Goal: Information Seeking & Learning: Check status

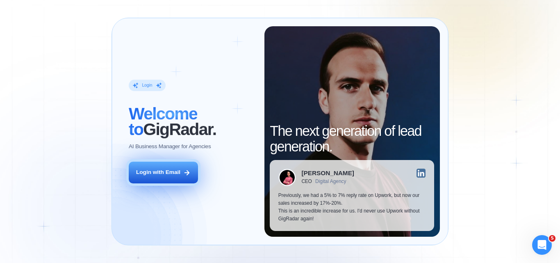
click at [175, 173] on div "Login with Email" at bounding box center [158, 172] width 44 height 8
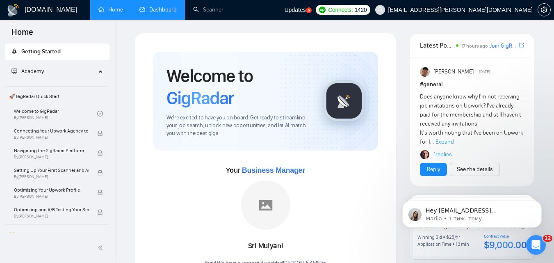
click at [173, 10] on link "Dashboard" at bounding box center [157, 9] width 37 height 7
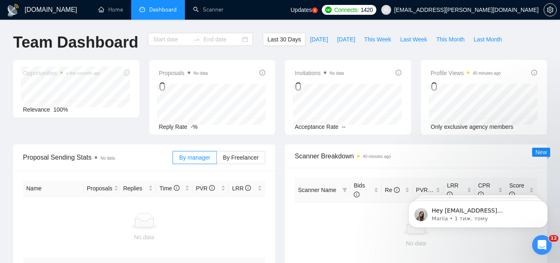
type input "[DATE]"
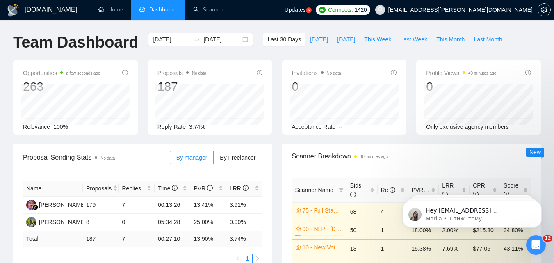
click at [173, 44] on div "[DATE] [DATE]" at bounding box center [200, 39] width 105 height 13
click at [173, 40] on input "[DATE]" at bounding box center [171, 39] width 37 height 9
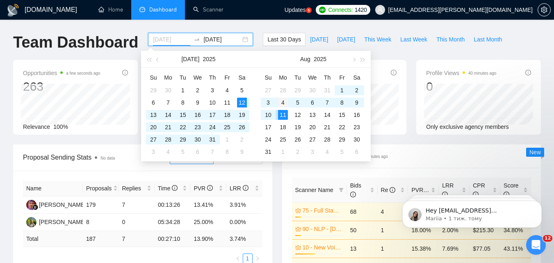
type input "[DATE]"
click at [284, 103] on div "4" at bounding box center [283, 103] width 10 height 10
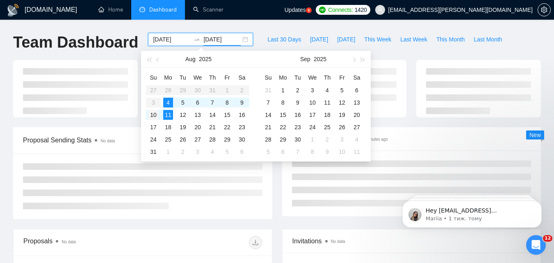
type input "2025-08-10"
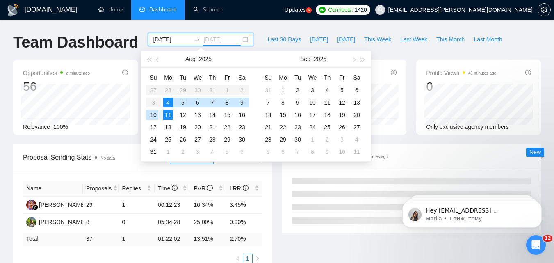
click at [153, 115] on div "10" at bounding box center [153, 115] width 10 height 10
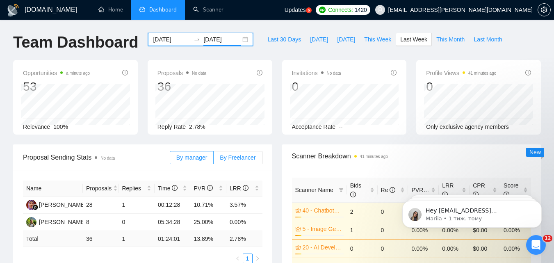
click at [250, 160] on span "By Freelancer" at bounding box center [238, 157] width 36 height 7
click at [214, 159] on input "By Freelancer" at bounding box center [214, 159] width 0 height 0
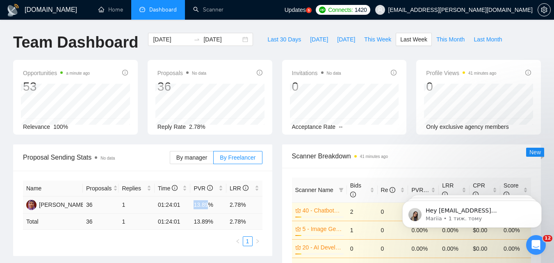
drag, startPoint x: 195, startPoint y: 203, endPoint x: 206, endPoint y: 204, distance: 11.5
click at [206, 204] on td "13.89%" at bounding box center [208, 204] width 36 height 17
copy td "13.89"
drag, startPoint x: 228, startPoint y: 203, endPoint x: 241, endPoint y: 204, distance: 12.8
click at [241, 204] on td "2.78%" at bounding box center [244, 204] width 36 height 17
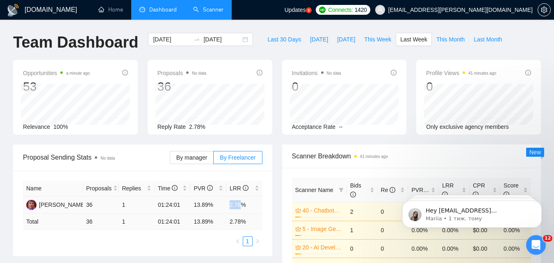
copy td "2.78"
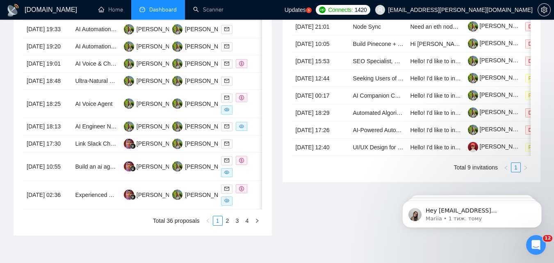
scroll to position [410, 0]
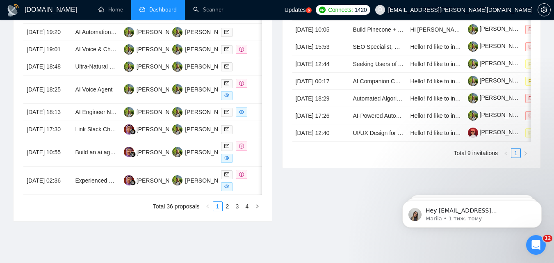
click at [375, 177] on div "Invitations No data Date Title Invitation Letter Freelancer Status 08 Aug, 2025…" at bounding box center [411, 79] width 269 height 284
click at [403, 177] on div "Invitations No data Date Title Invitation Letter Freelancer Status 08 Aug, 2025…" at bounding box center [411, 79] width 269 height 284
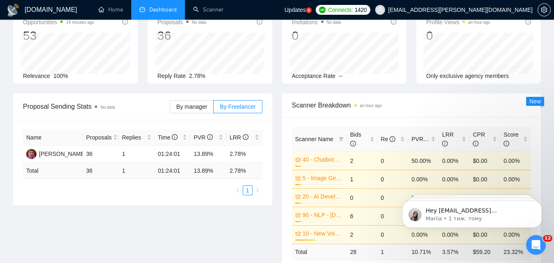
scroll to position [0, 0]
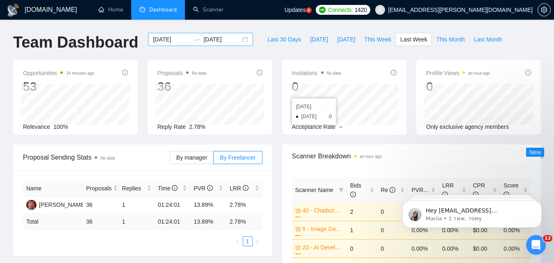
click at [172, 41] on input "2025-08-04" at bounding box center [171, 39] width 37 height 9
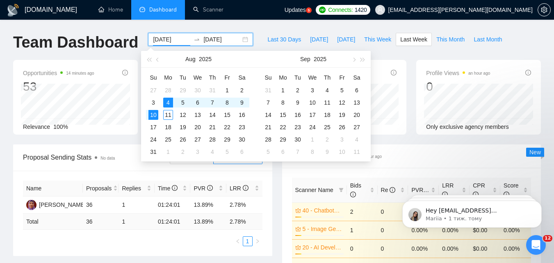
type input "2025-08-04"
click at [203, 40] on input "2025-08-10" at bounding box center [221, 39] width 37 height 9
click at [212, 100] on div "7" at bounding box center [212, 103] width 10 height 10
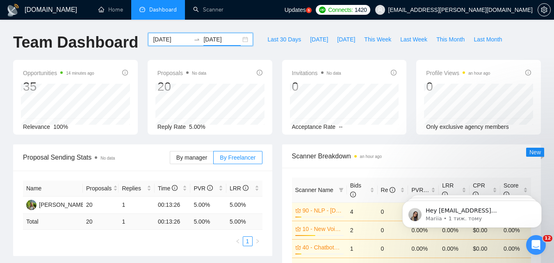
click at [218, 35] on input "2025-08-07" at bounding box center [221, 39] width 37 height 9
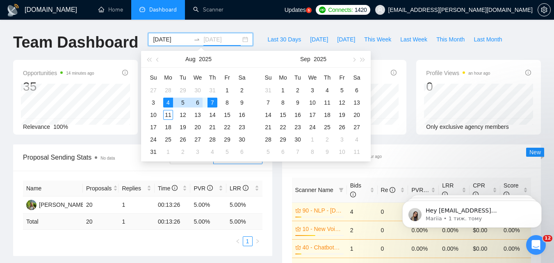
type input "2025-08-06"
click at [200, 98] on div "6" at bounding box center [198, 103] width 10 height 10
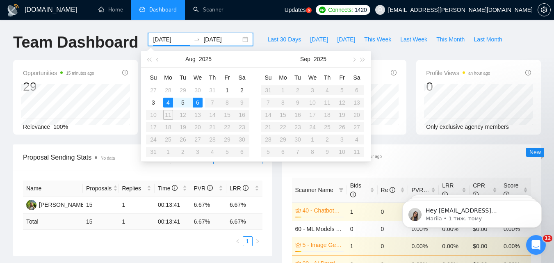
click at [278, 181] on div "Scanner Breakdown an hour ago Scanner Name Bids Re PVR LRR CPR Score 40 - Chatb…" at bounding box center [411, 239] width 269 height 190
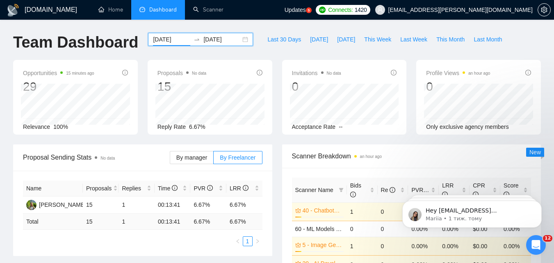
click at [221, 39] on input "2025-08-06" at bounding box center [221, 39] width 37 height 9
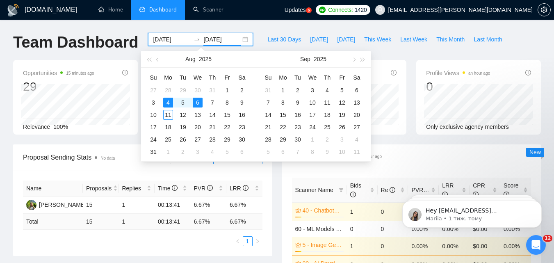
click at [175, 39] on input "2025-08-04" at bounding box center [171, 39] width 37 height 9
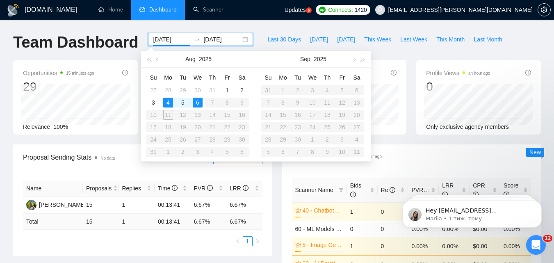
click at [213, 102] on table "Su Mo Tu We Th Fr Sa 27 28 29 30 31 1 2 3 4 5 6 7 8 9 10 11 12 13 14 15 16 17 1…" at bounding box center [197, 114] width 103 height 87
click at [165, 39] on input "2025-08-04" at bounding box center [171, 39] width 37 height 9
type input "2025-08-04"
click at [203, 42] on input "2025-08-06" at bounding box center [221, 39] width 37 height 9
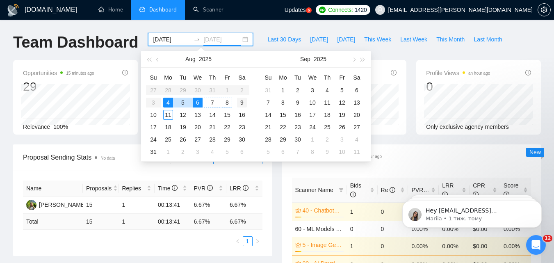
type input "2025-08-09"
click at [238, 102] on div "9" at bounding box center [242, 103] width 10 height 10
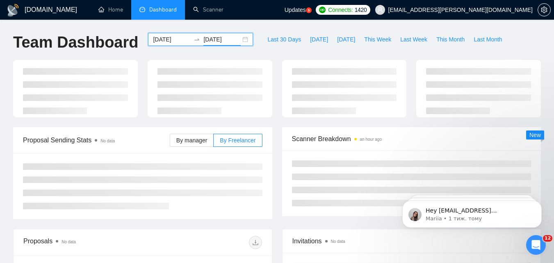
click at [160, 43] on input "2025-08-04" at bounding box center [171, 39] width 37 height 9
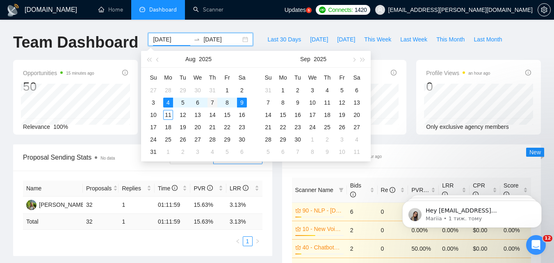
type input "2025-08-07"
click at [214, 100] on div "7" at bounding box center [212, 103] width 10 height 10
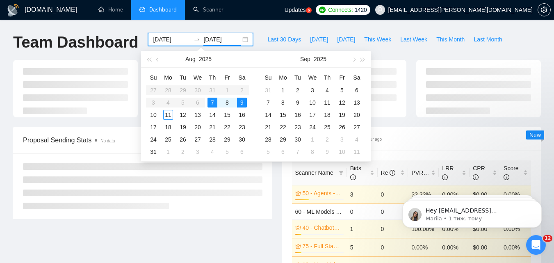
click at [273, 168] on div "Proposal Sending Stats No data By manager By Freelancer" at bounding box center [142, 173] width 269 height 92
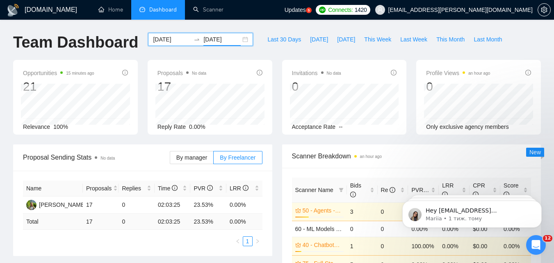
click at [203, 38] on input "2025-08-09" at bounding box center [221, 39] width 37 height 9
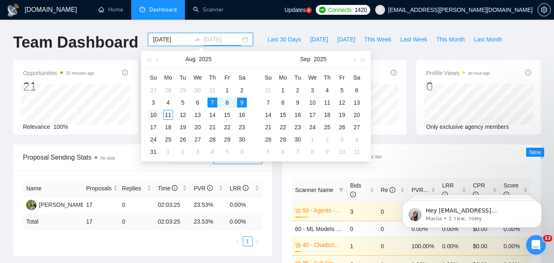
type input "2025-08-10"
click at [155, 109] on td "10" at bounding box center [153, 115] width 15 height 12
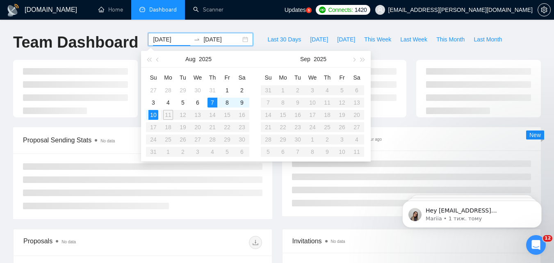
click at [168, 43] on input "2025-08-07" at bounding box center [171, 39] width 37 height 9
click at [195, 43] on div "2025-08-07 2025-08-10" at bounding box center [200, 39] width 105 height 13
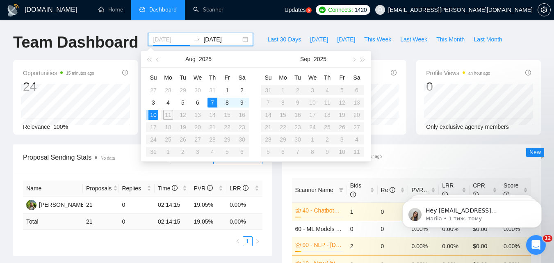
click at [151, 113] on div "10" at bounding box center [153, 115] width 10 height 10
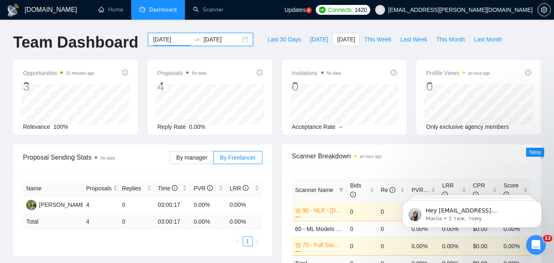
click at [169, 36] on input "2025-08-10" at bounding box center [171, 39] width 37 height 9
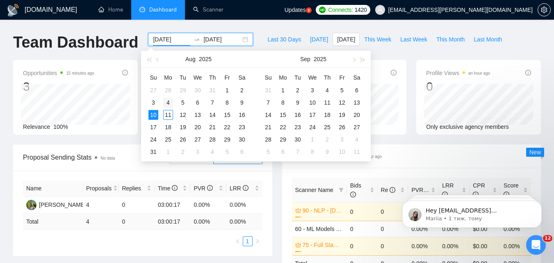
type input "2025-08-04"
click at [170, 100] on div "4" at bounding box center [168, 103] width 10 height 10
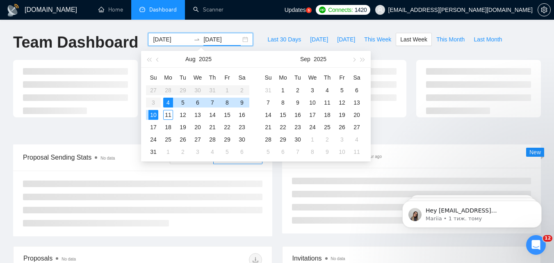
type input "2025-08-10"
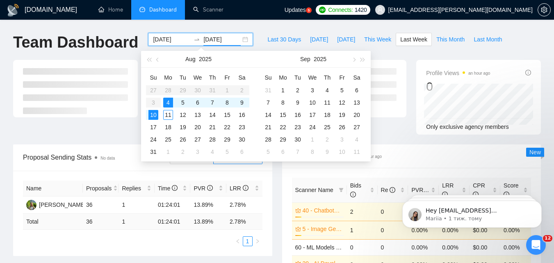
click at [275, 192] on div "Proposal Sending Stats No data By manager By Freelancer Name Proposals Replies …" at bounding box center [142, 199] width 269 height 111
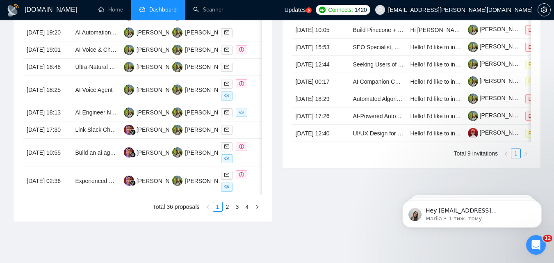
scroll to position [410, 0]
